Goal: Task Accomplishment & Management: Complete application form

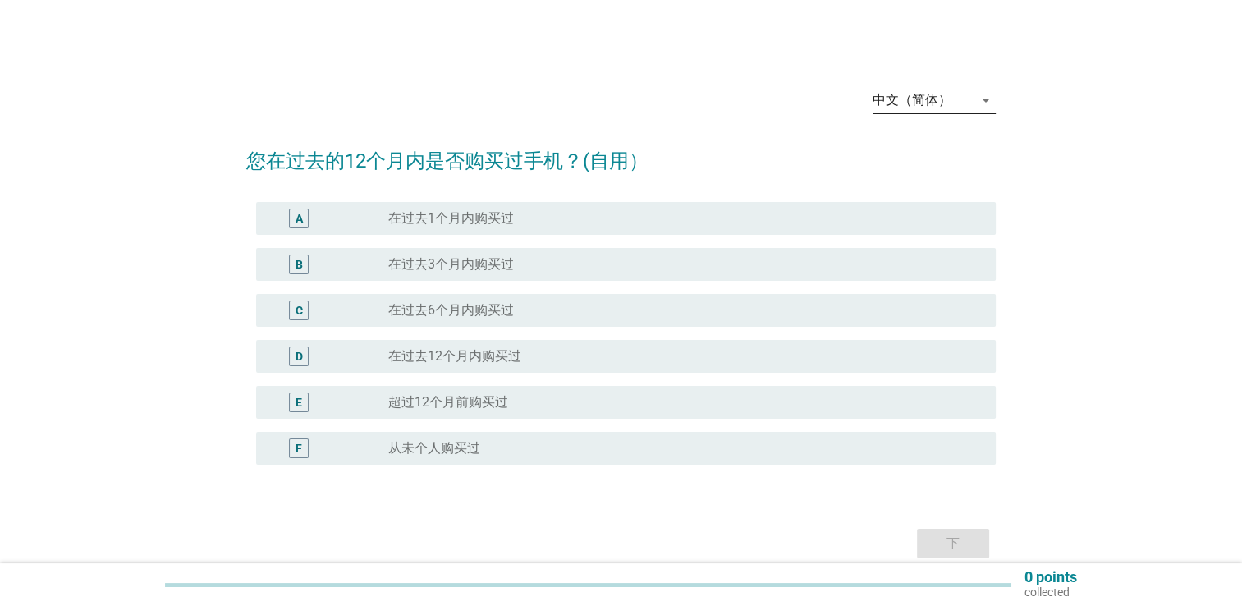
click at [973, 97] on div "arrow_drop_down" at bounding box center [984, 100] width 23 height 20
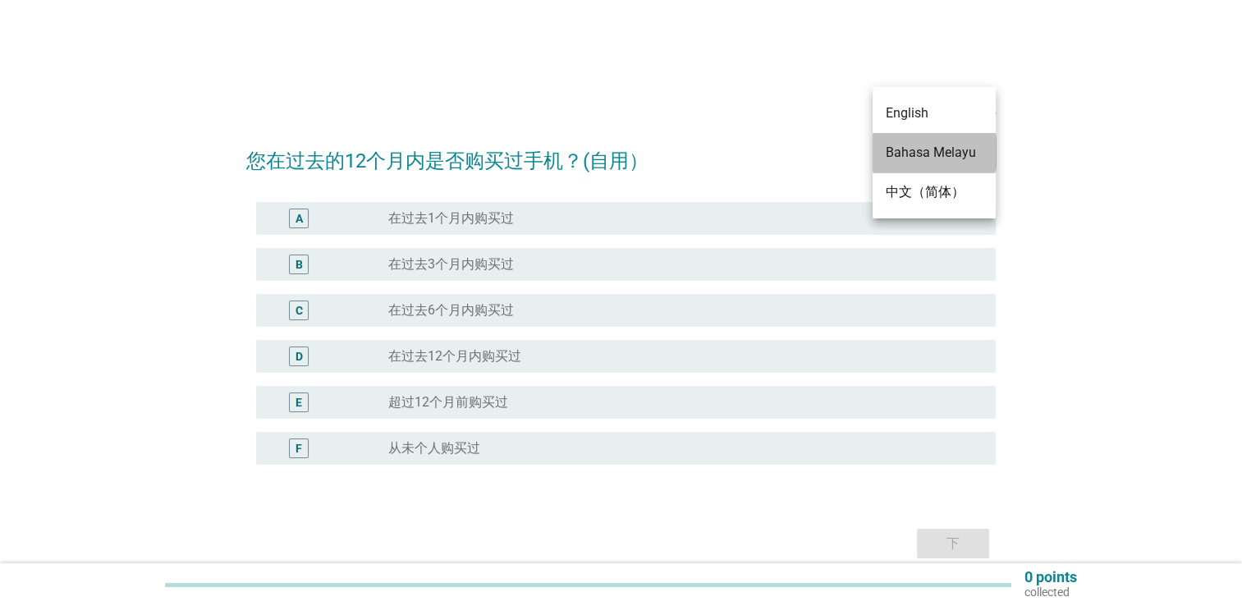
click at [941, 153] on div "Bahasa Melayu" at bounding box center [934, 153] width 97 height 20
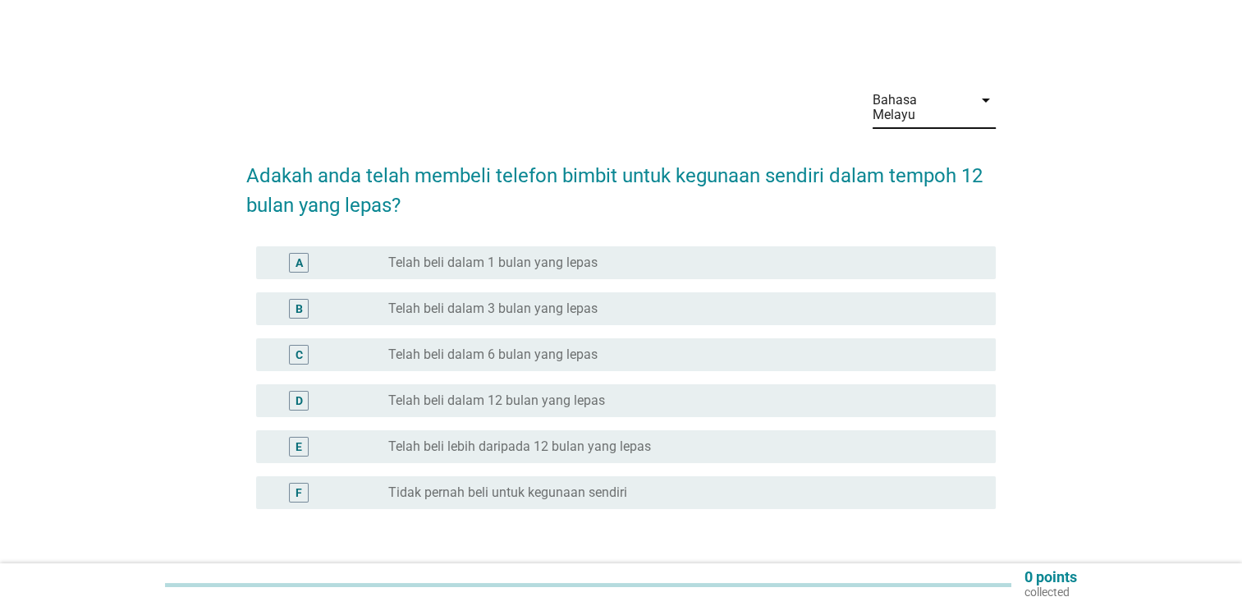
click at [550, 438] on label "Telah beli lebih daripada 12 bulan yang lepas" at bounding box center [519, 446] width 263 height 16
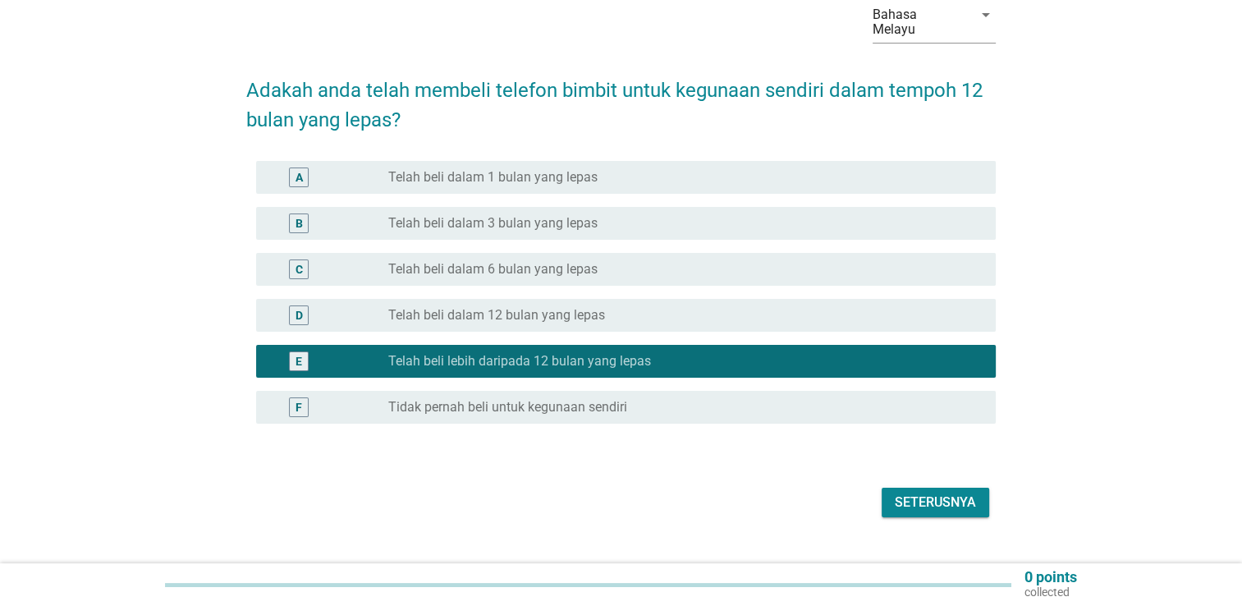
scroll to position [103, 0]
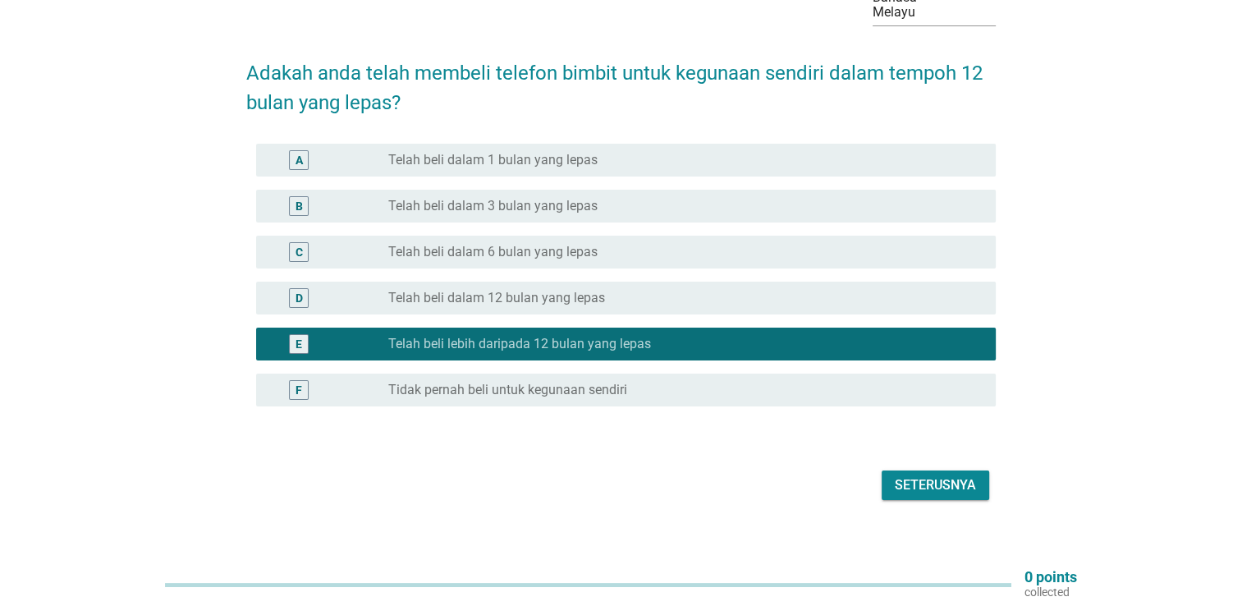
click at [913, 475] on div "Seterusnya" at bounding box center [935, 485] width 81 height 20
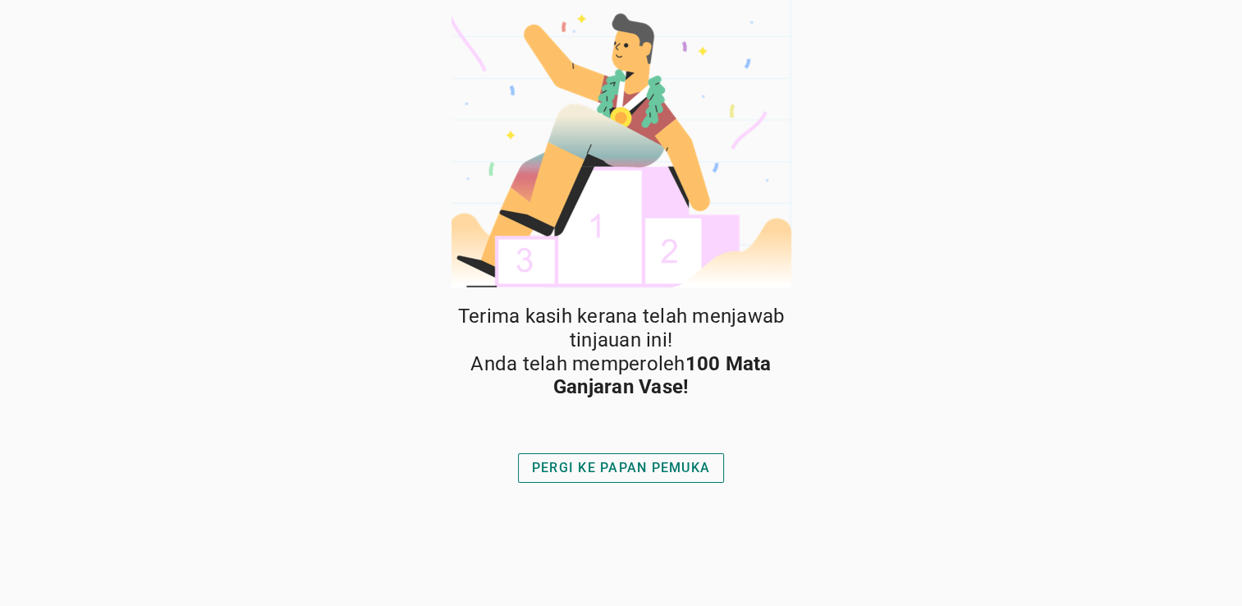
click at [709, 478] on button "PERGI KE PAPAN PEMUKA" at bounding box center [621, 468] width 206 height 30
